Goal: Transaction & Acquisition: Book appointment/travel/reservation

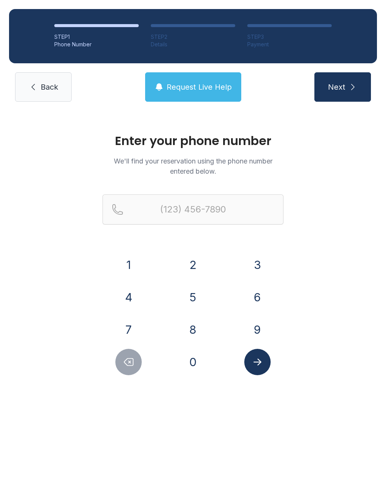
click at [42, 95] on link "Back" at bounding box center [43, 86] width 57 height 29
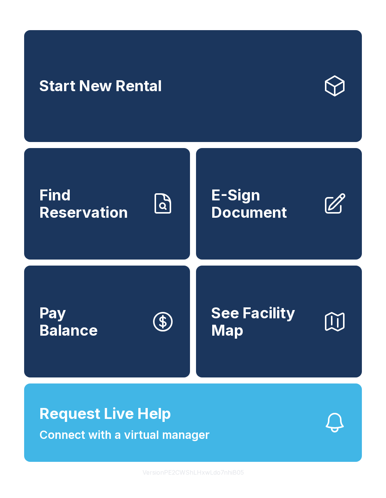
click at [209, 112] on link "Start New Rental" at bounding box center [193, 86] width 338 height 112
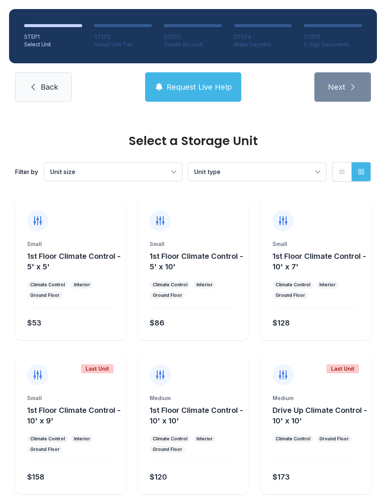
click at [49, 83] on span "Back" at bounding box center [49, 87] width 17 height 11
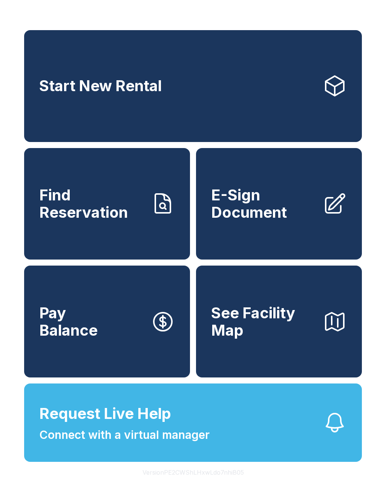
click at [138, 106] on link "Start New Rental" at bounding box center [193, 86] width 338 height 112
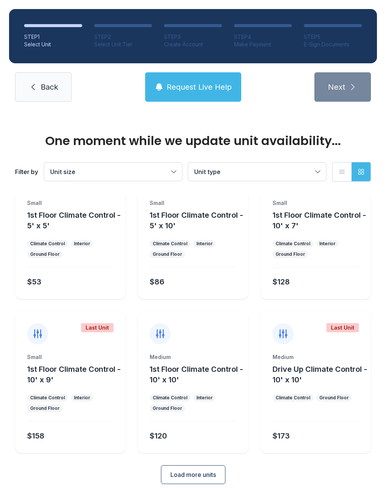
scroll to position [41, 0]
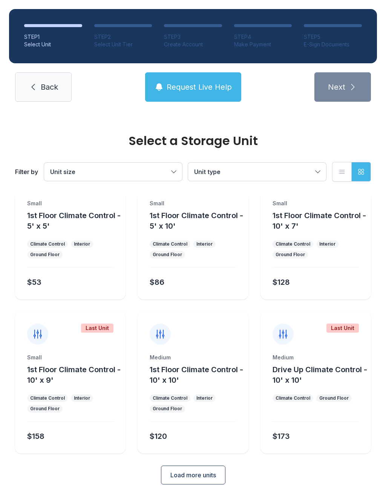
click at [198, 476] on span "Load more units" at bounding box center [193, 475] width 46 height 9
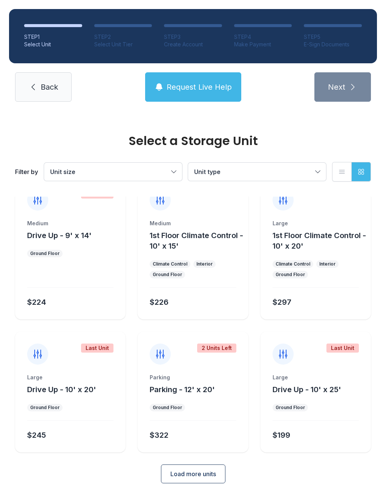
scroll to position [328, 0]
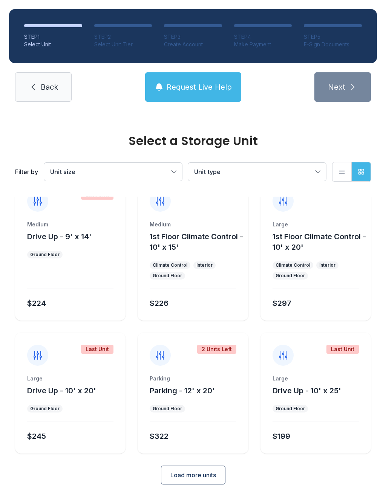
click at [204, 477] on span "Load more units" at bounding box center [193, 475] width 46 height 9
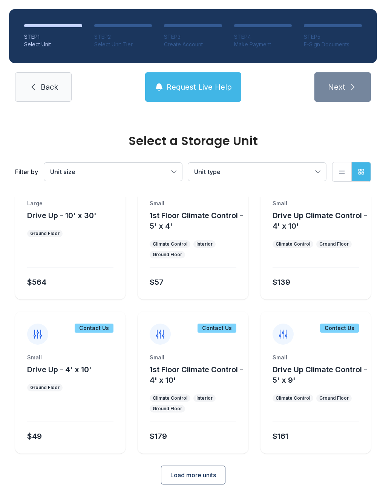
click at [202, 481] on button "Load more units" at bounding box center [193, 475] width 64 height 19
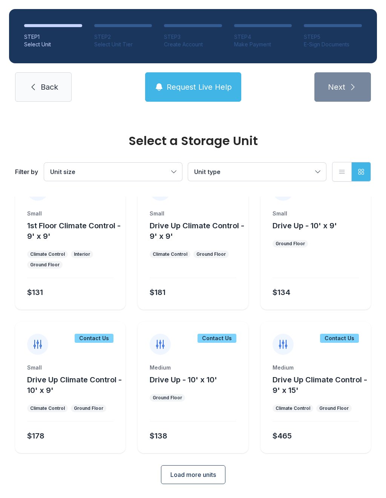
scroll to position [934, 0]
click at [201, 478] on span "Load more units" at bounding box center [193, 475] width 46 height 9
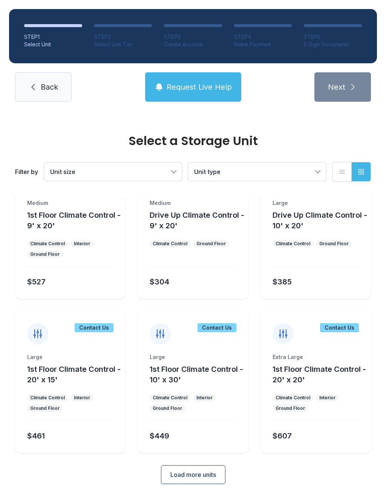
click at [208, 479] on span "Load more units" at bounding box center [193, 475] width 46 height 9
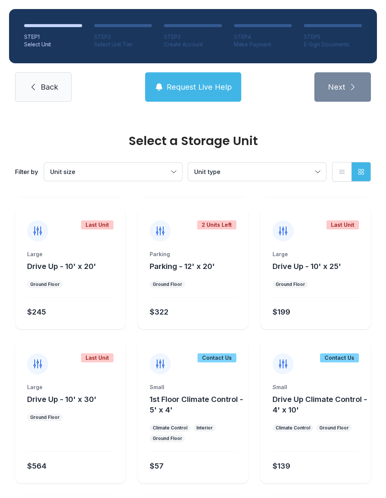
scroll to position [453, 0]
click at [190, 302] on div "Parking Parking - 12' x 20' Ground Floor $322" at bounding box center [193, 289] width 110 height 79
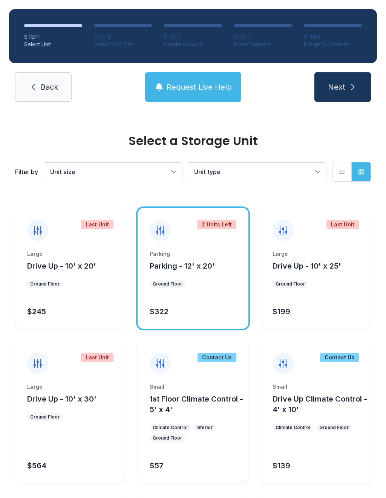
click at [209, 304] on div "$322" at bounding box center [191, 311] width 89 height 14
click at [185, 281] on ul "Ground Floor" at bounding box center [193, 285] width 86 height 8
click at [185, 285] on ul "Ground Floor" at bounding box center [193, 285] width 86 height 8
click at [352, 88] on icon "submit" at bounding box center [352, 87] width 9 height 9
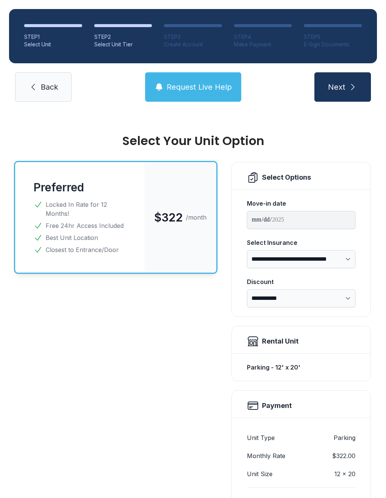
click at [36, 86] on icon at bounding box center [33, 87] width 9 height 9
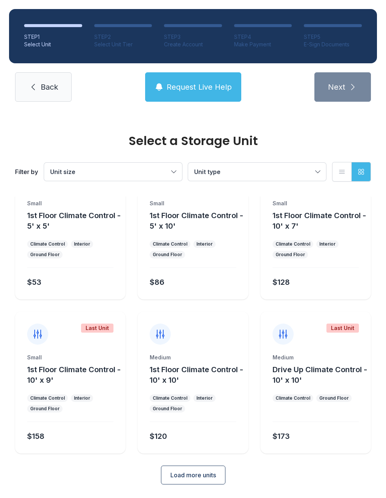
click at [193, 478] on span "Load more units" at bounding box center [193, 475] width 46 height 9
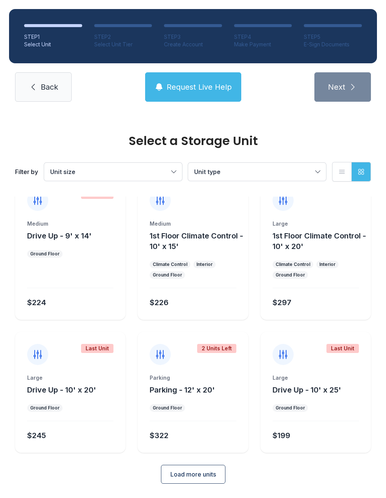
scroll to position [328, 0]
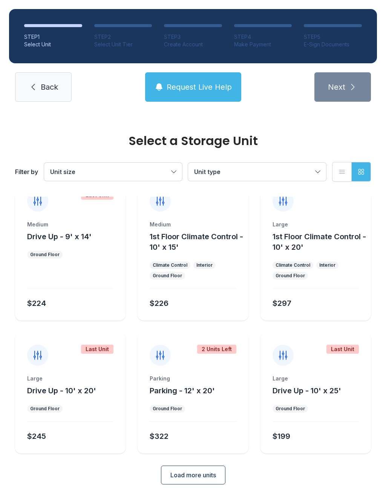
click at [201, 490] on div "Select a Storage Unit Filter by Unit size Unit type List view Grid view Small 1…" at bounding box center [193, 149] width 386 height 732
click at [190, 477] on span "Load more units" at bounding box center [193, 475] width 46 height 9
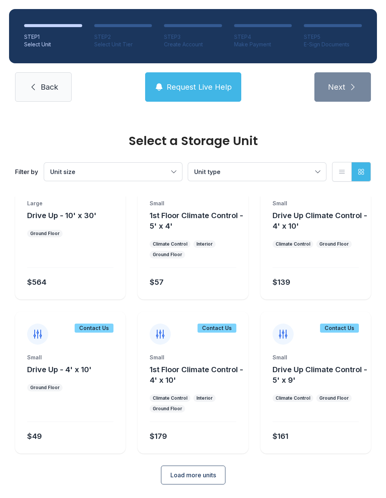
click at [201, 477] on span "Load more units" at bounding box center [193, 475] width 46 height 9
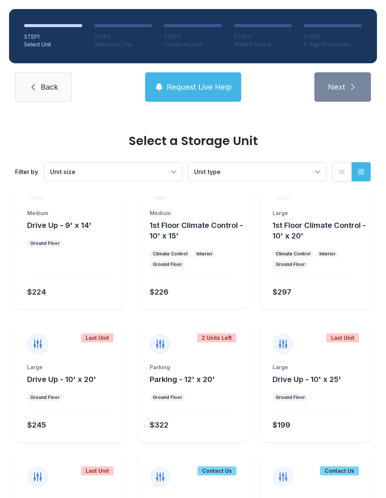
scroll to position [341, 0]
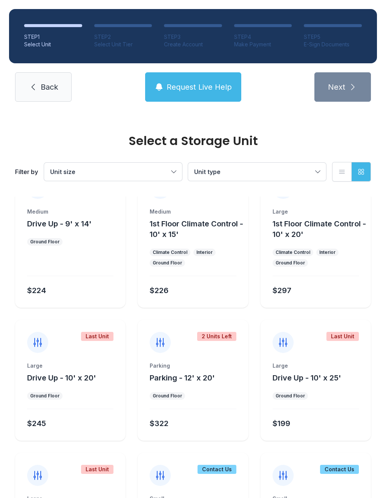
click at [23, 82] on link "Back" at bounding box center [43, 86] width 57 height 29
